Goal: Task Accomplishment & Management: Manage account settings

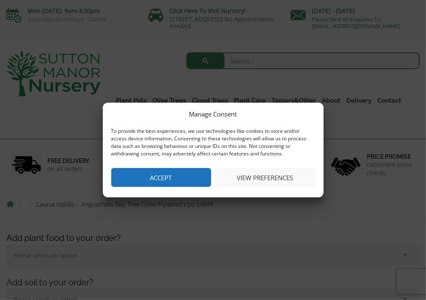
click at [252, 179] on button "View preferences" at bounding box center [265, 177] width 100 height 19
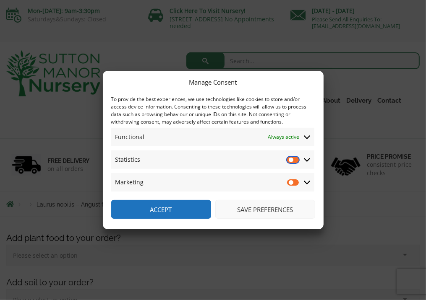
click at [290, 162] on input "Statistics" at bounding box center [293, 160] width 13 height 8
checkbox input "true"
click at [294, 186] on input "Marketing" at bounding box center [293, 182] width 13 height 8
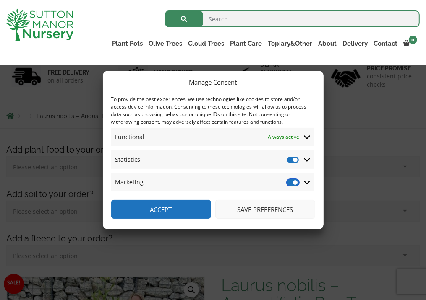
scroll to position [42, 0]
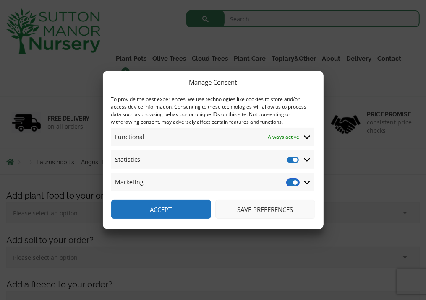
click at [295, 182] on input "Marketing" at bounding box center [293, 182] width 13 height 8
checkbox input "false"
click at [295, 160] on input "Statistics" at bounding box center [293, 160] width 13 height 8
checkbox input "false"
click at [308, 137] on icon at bounding box center [307, 138] width 7 height 4
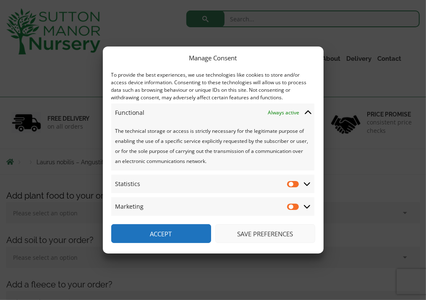
click at [307, 114] on icon at bounding box center [307, 113] width 7 height 8
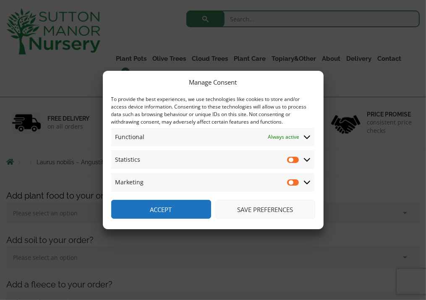
click at [275, 208] on button "Save preferences" at bounding box center [265, 209] width 100 height 19
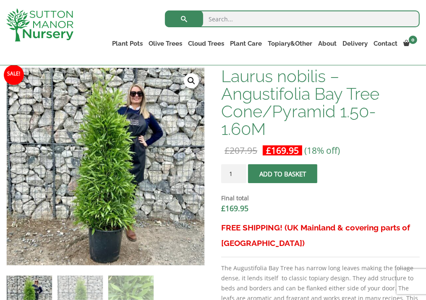
scroll to position [252, 0]
